Goal: Contribute content: Add original content to the website for others to see

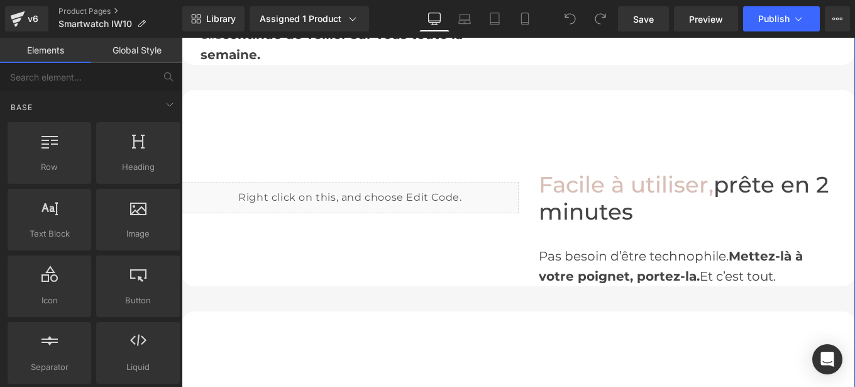
scroll to position [1948, 0]
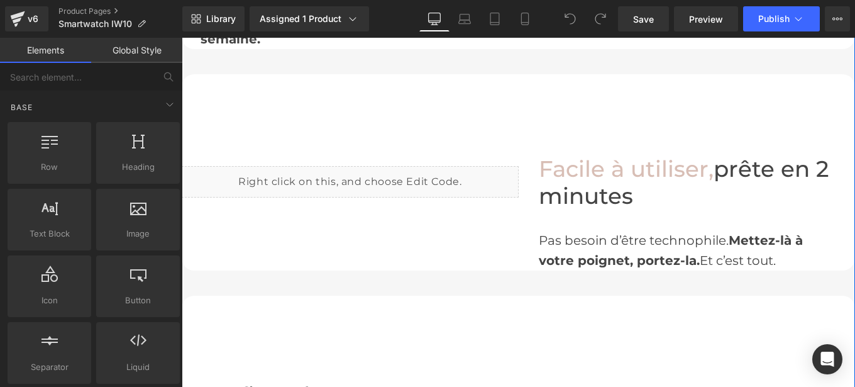
click at [268, 179] on div "Liquid" at bounding box center [350, 181] width 337 height 31
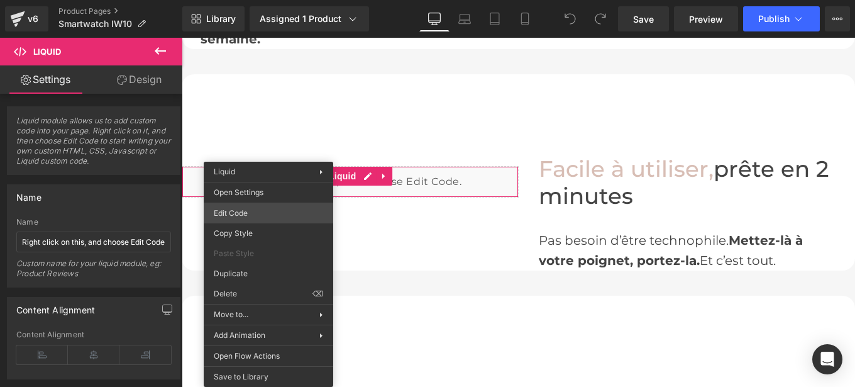
click at [248, 0] on div "You are previewing how the will restyle your page. You can not edit Elements in…" at bounding box center [427, 0] width 855 height 0
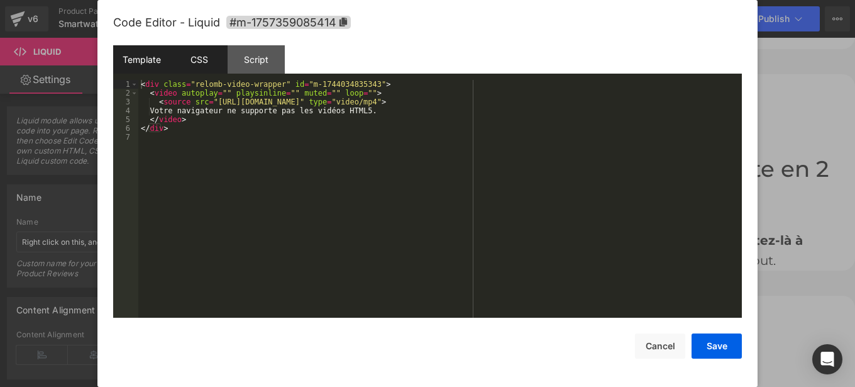
click at [199, 67] on div "CSS" at bounding box center [198, 59] width 57 height 28
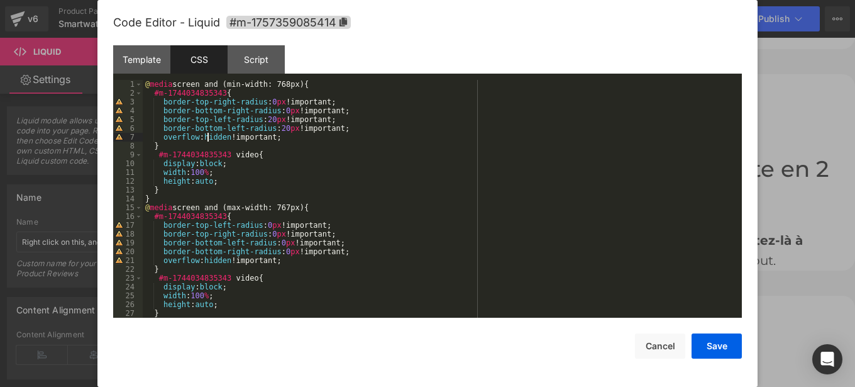
click at [208, 137] on div "@ media screen and (min-width: 768px) { #m-1744034835343 { border-top-right-rad…" at bounding box center [440, 207] width 594 height 255
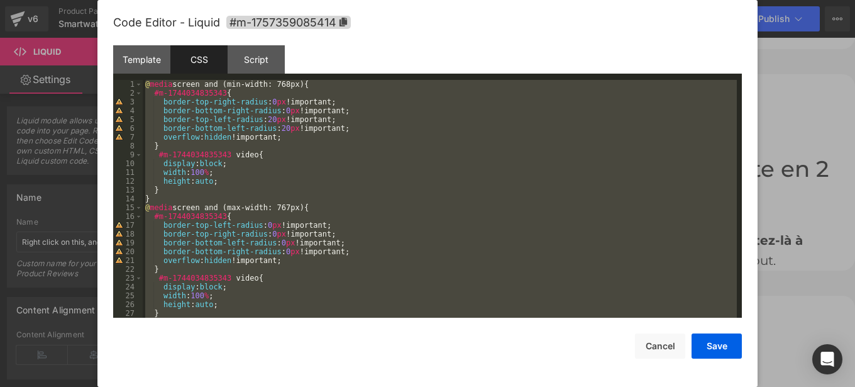
click at [387, 180] on div "@ media screen and (min-width: 768px) { #m-1744034835343 { border-top-right-rad…" at bounding box center [440, 199] width 594 height 238
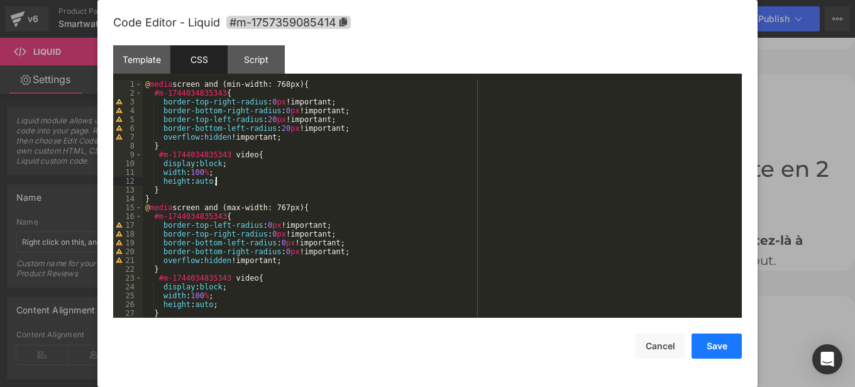
click at [709, 346] on button "Save" at bounding box center [716, 345] width 50 height 25
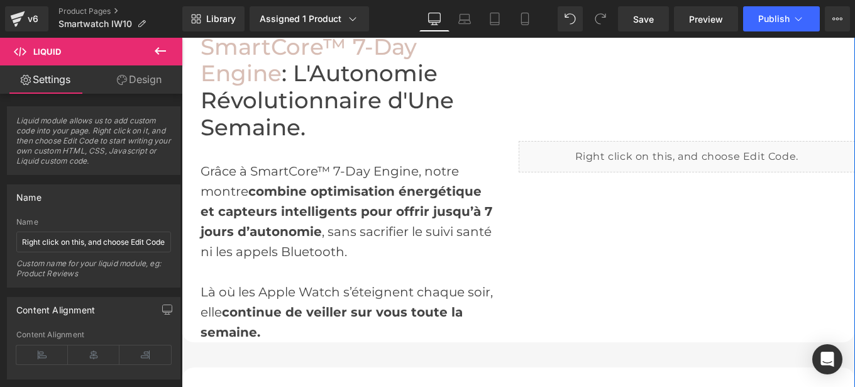
scroll to position [1654, 0]
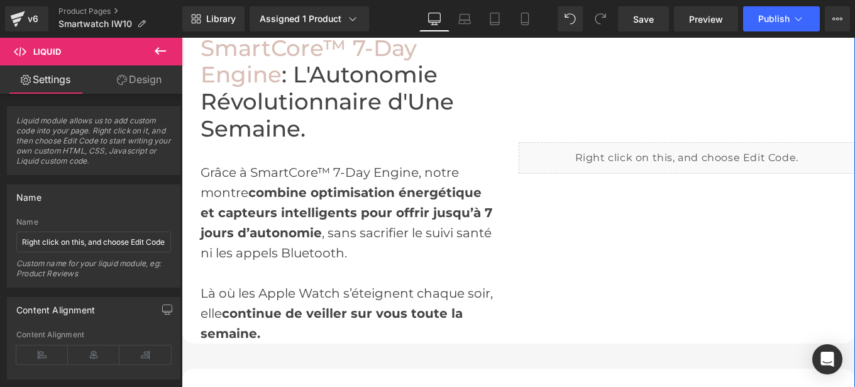
click at [551, 148] on div "Liquid" at bounding box center [687, 157] width 337 height 31
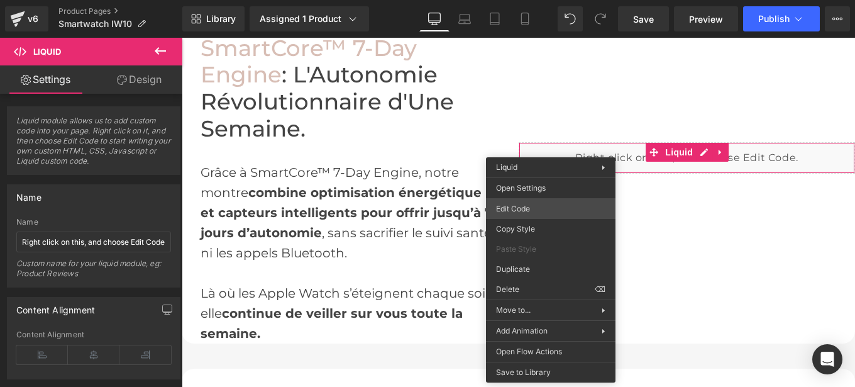
click at [539, 0] on div "You are previewing how the will restyle your page. You can not edit Elements in…" at bounding box center [427, 0] width 855 height 0
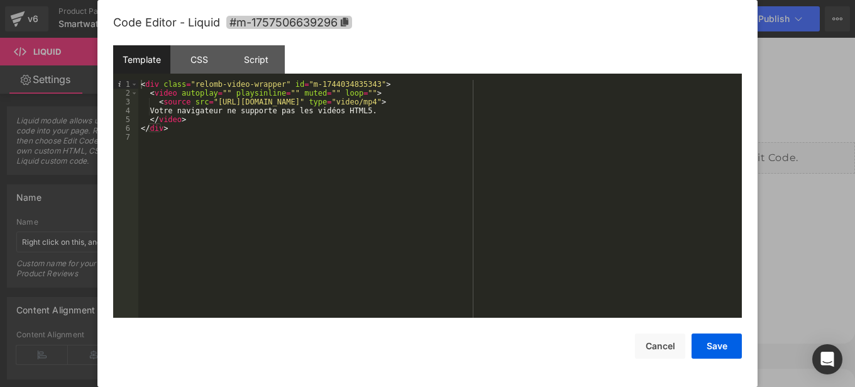
click at [346, 18] on icon at bounding box center [345, 22] width 8 height 9
click at [195, 55] on div "CSS" at bounding box center [198, 59] width 57 height 28
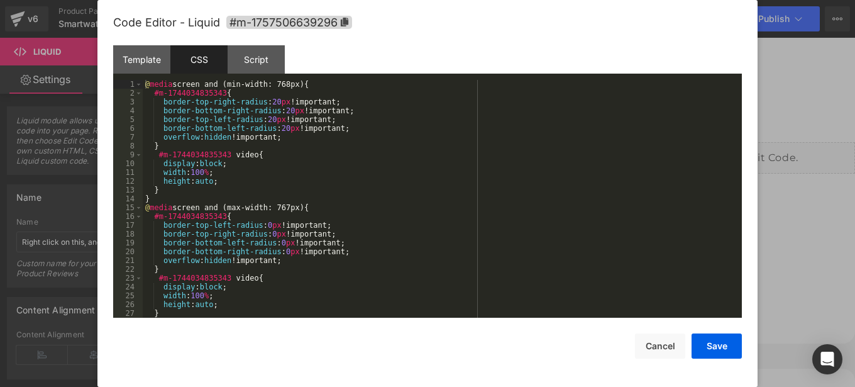
click at [308, 174] on div "@ media screen and (min-width: 768px) { #m-1744034835343 { border-top-right-rad…" at bounding box center [440, 207] width 594 height 255
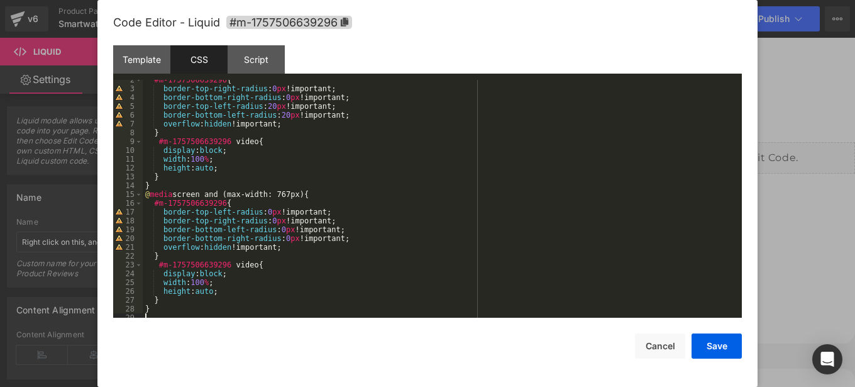
scroll to position [0, 0]
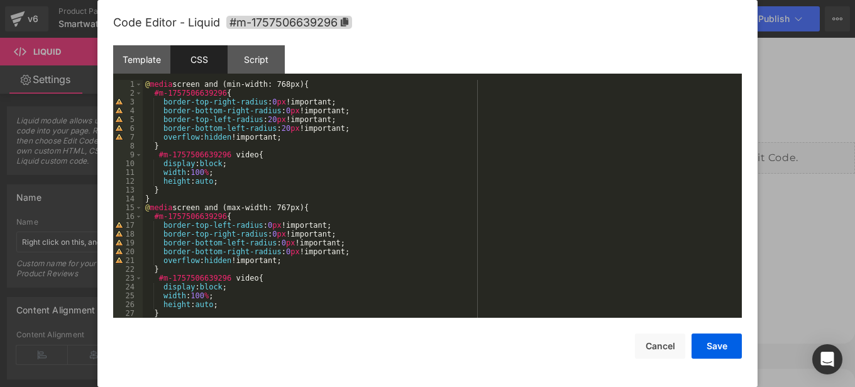
click at [266, 99] on div "@ media screen and (min-width: 768px) { #m-1757506639296 { border-top-right-rad…" at bounding box center [440, 207] width 594 height 255
click at [280, 110] on div "@ media screen and (min-width: 768px) { #m-1757506639296 { border-top-right-rad…" at bounding box center [440, 207] width 594 height 255
click at [265, 119] on div "@ media screen and (min-width: 768px) { #m-1757506639296 { border-top-right-rad…" at bounding box center [440, 207] width 594 height 255
click at [279, 129] on div "@ media screen and (min-width: 768px) { #m-1757506639296 { border-top-right-rad…" at bounding box center [440, 207] width 594 height 255
click at [716, 343] on button "Save" at bounding box center [716, 345] width 50 height 25
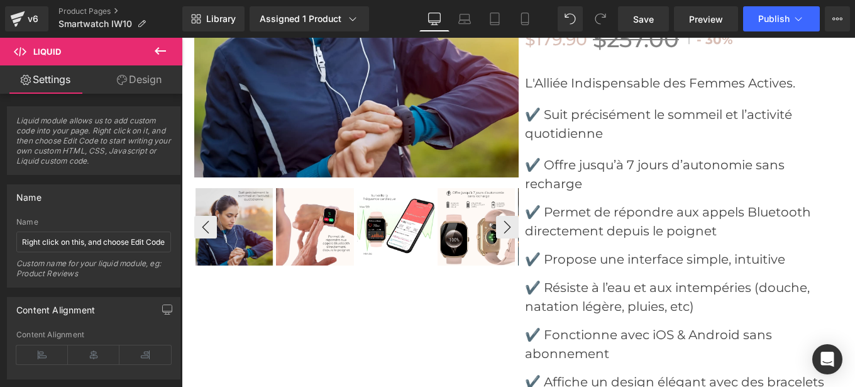
scroll to position [4775, 0]
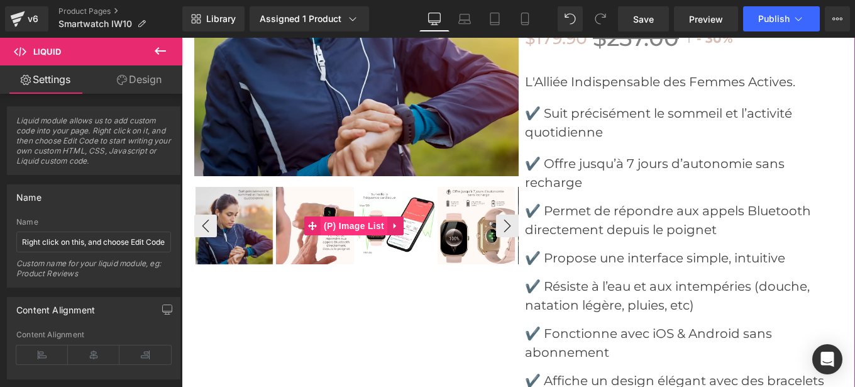
click at [341, 216] on span "(P) Image List" at bounding box center [354, 225] width 67 height 19
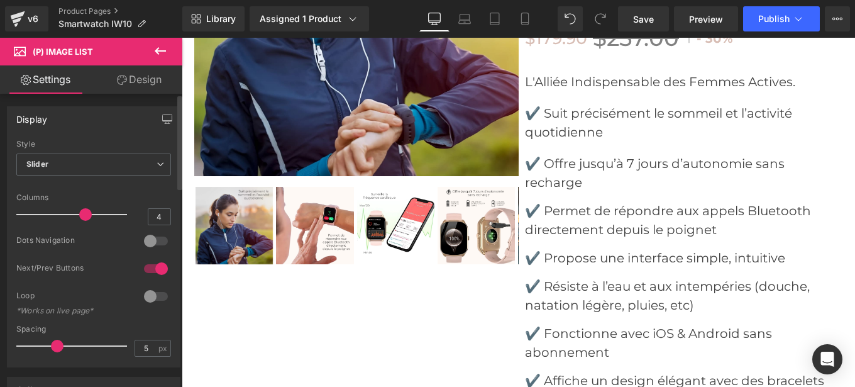
click at [143, 268] on div at bounding box center [156, 268] width 30 height 20
click at [158, 240] on div at bounding box center [156, 241] width 30 height 20
click at [762, 19] on span "Publish" at bounding box center [773, 19] width 31 height 10
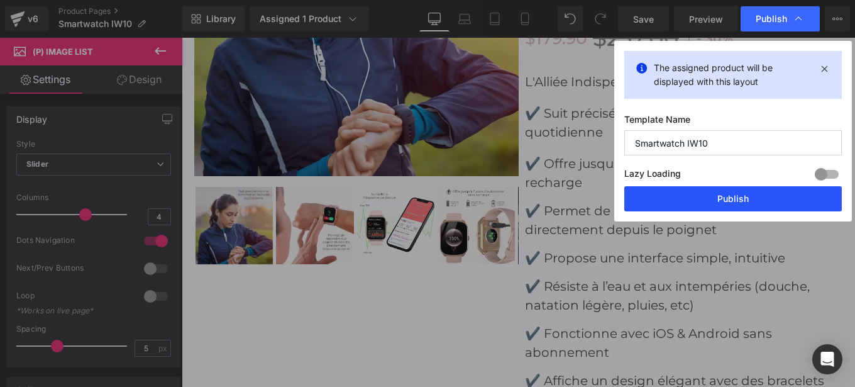
click at [704, 202] on button "Publish" at bounding box center [732, 198] width 217 height 25
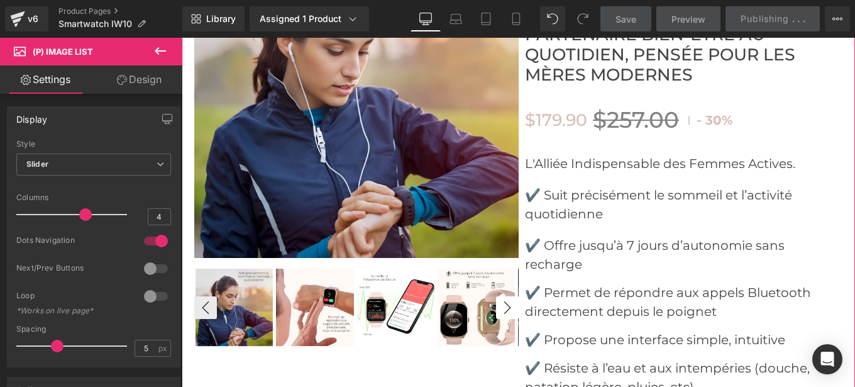
scroll to position [4694, 0]
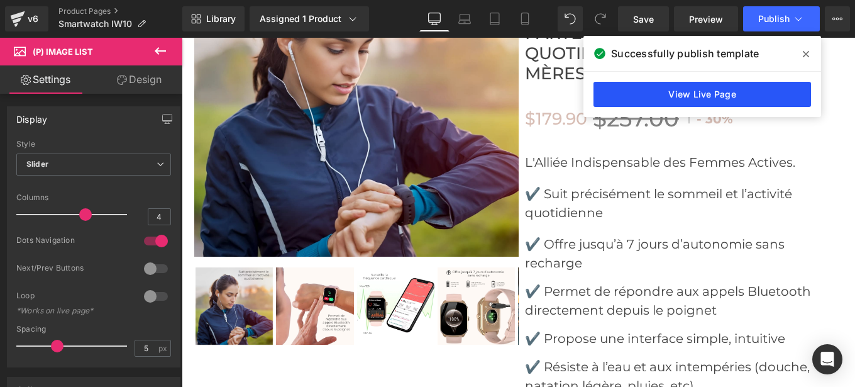
click at [692, 95] on link "View Live Page" at bounding box center [701, 94] width 217 height 25
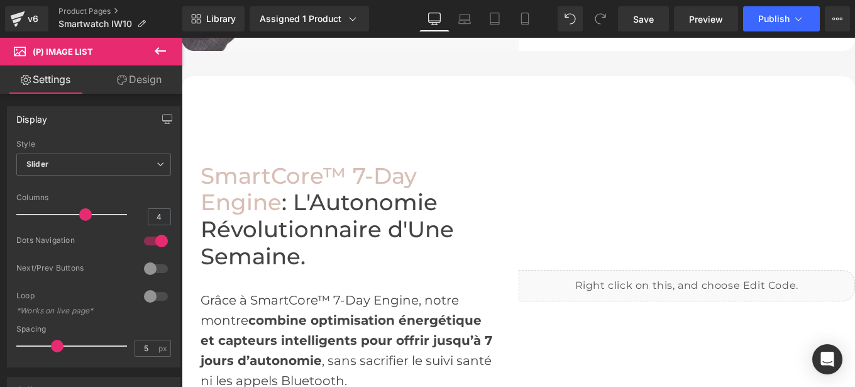
scroll to position [1527, 0]
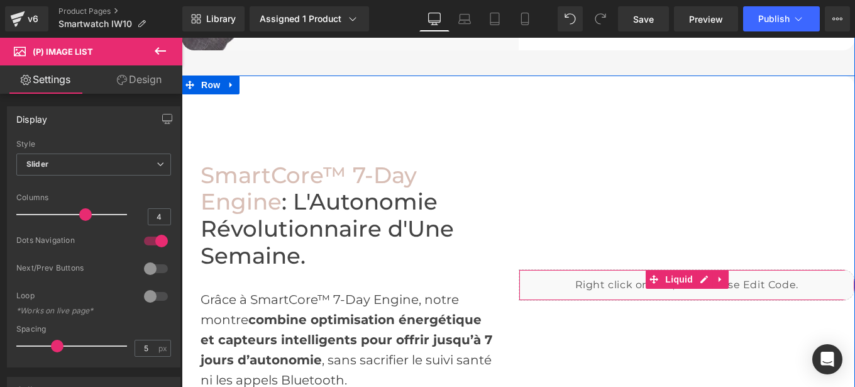
click at [535, 285] on div "Liquid" at bounding box center [687, 284] width 337 height 31
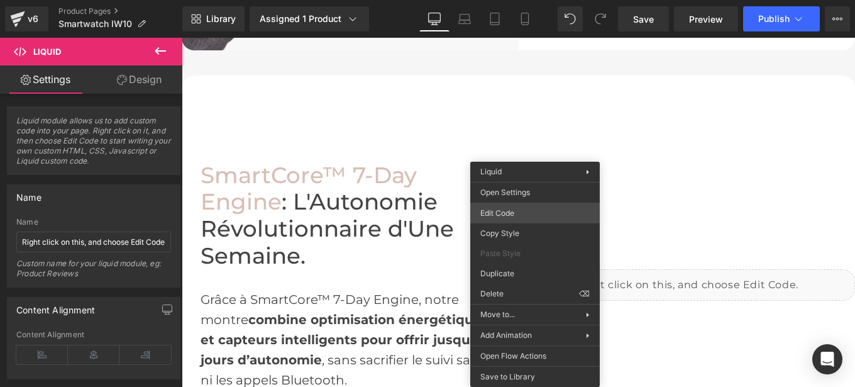
click at [492, 0] on div "(P) Image List You are previewing how the will restyle your page. You can not e…" at bounding box center [427, 0] width 855 height 0
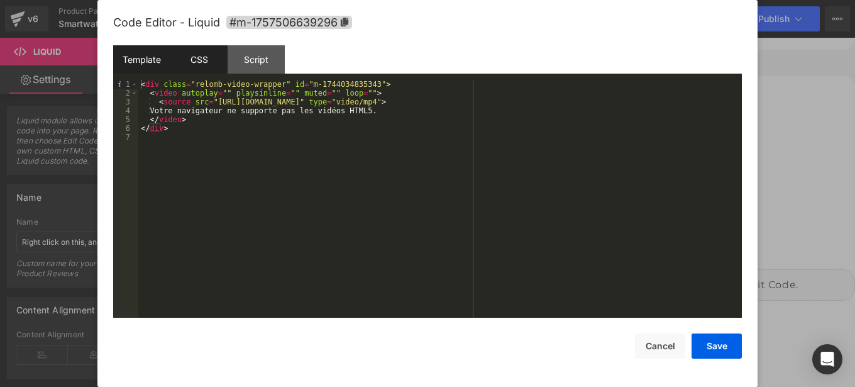
click at [194, 63] on div "CSS" at bounding box center [198, 59] width 57 height 28
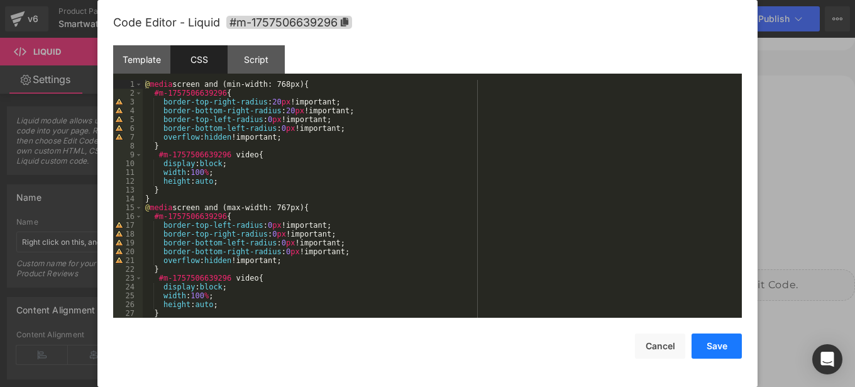
click at [714, 339] on button "Save" at bounding box center [716, 345] width 50 height 25
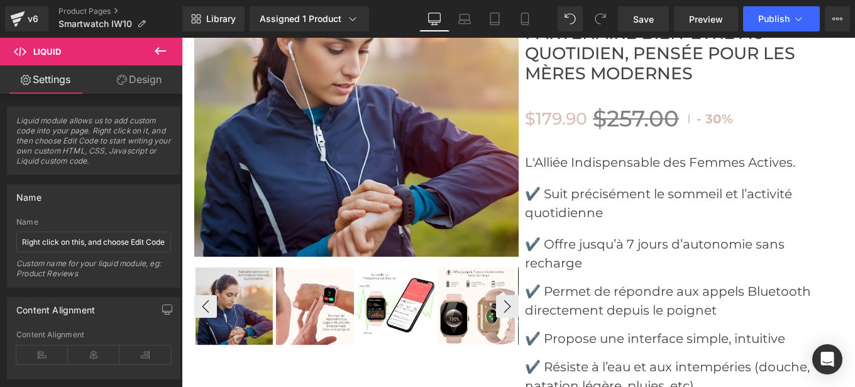
scroll to position [4695, 0]
click at [343, 265] on div "‹ ›" at bounding box center [356, 305] width 324 height 80
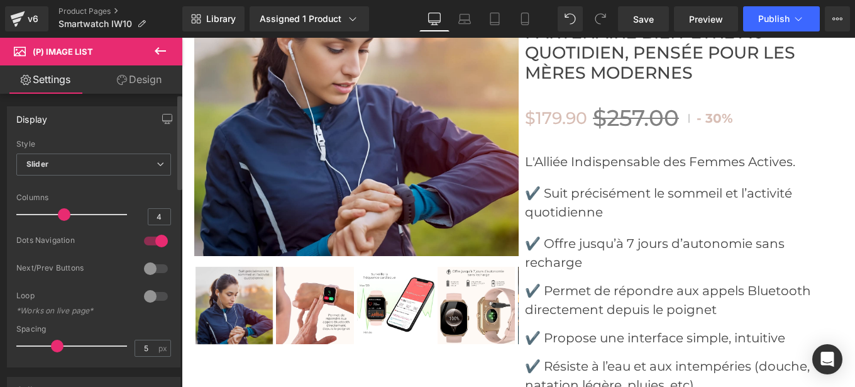
drag, startPoint x: 79, startPoint y: 217, endPoint x: 69, endPoint y: 218, distance: 10.1
click at [69, 218] on div at bounding box center [75, 214] width 104 height 25
click at [771, 23] on span "Publish" at bounding box center [773, 19] width 31 height 10
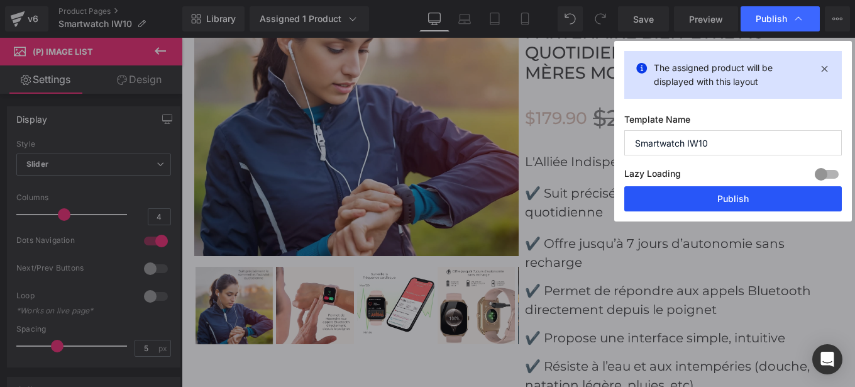
click at [705, 204] on button "Publish" at bounding box center [732, 198] width 217 height 25
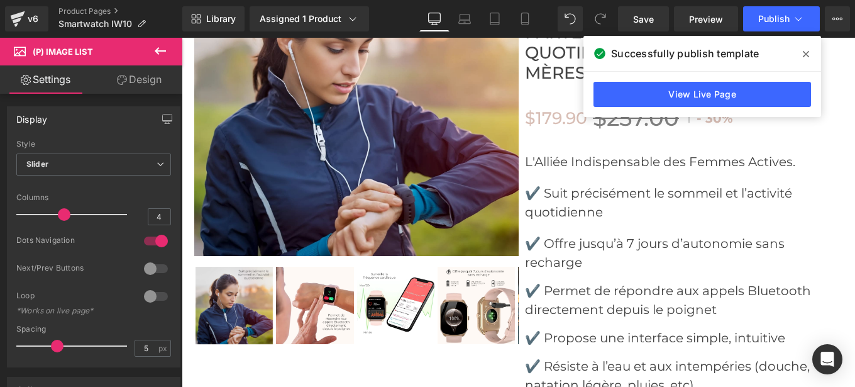
click at [3, 22] on div "v6 Product Pages Smartwatch IW10" at bounding box center [91, 19] width 182 height 38
click at [17, 23] on icon at bounding box center [17, 18] width 15 height 31
